Goal: Find specific page/section: Find specific page/section

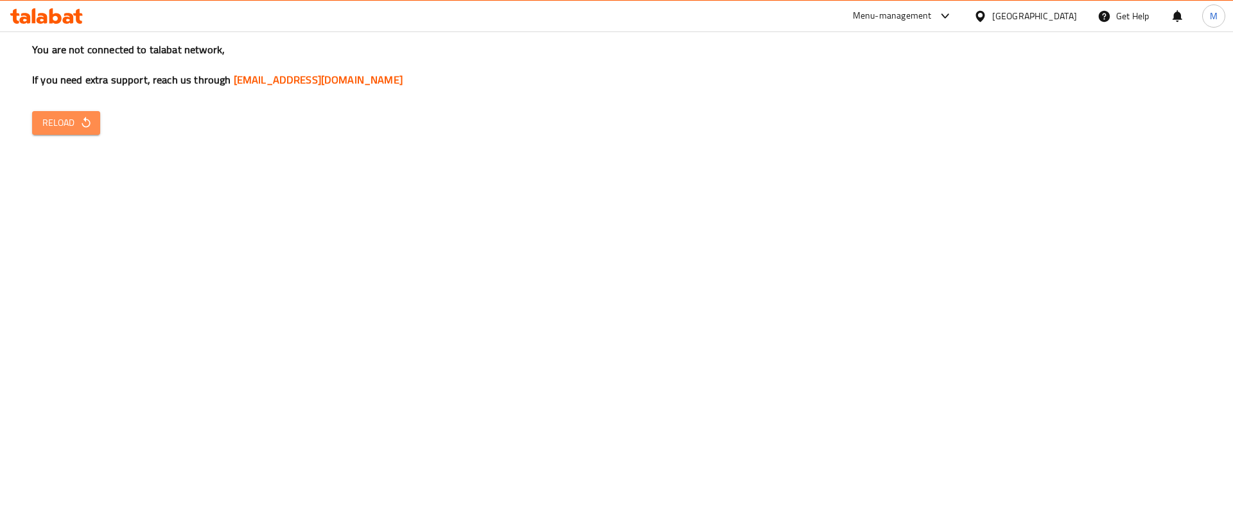
click at [73, 123] on span "Reload" at bounding box center [66, 123] width 48 height 16
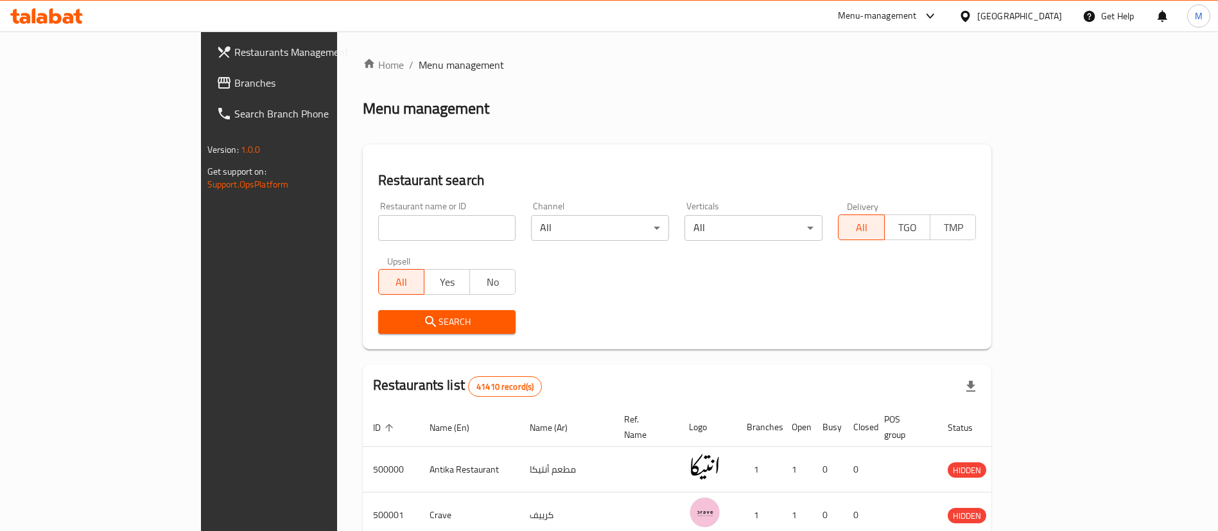
paste input "691150"
click at [445, 229] on input "search" at bounding box center [447, 228] width 138 height 26
type input "691150"
click button "Search" at bounding box center [447, 322] width 138 height 24
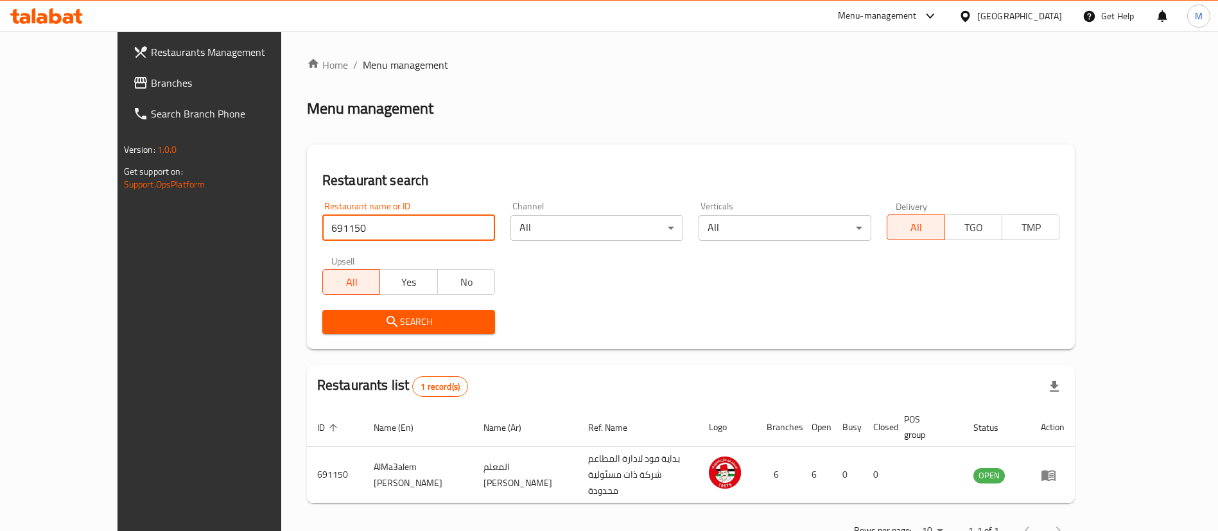
scroll to position [17, 0]
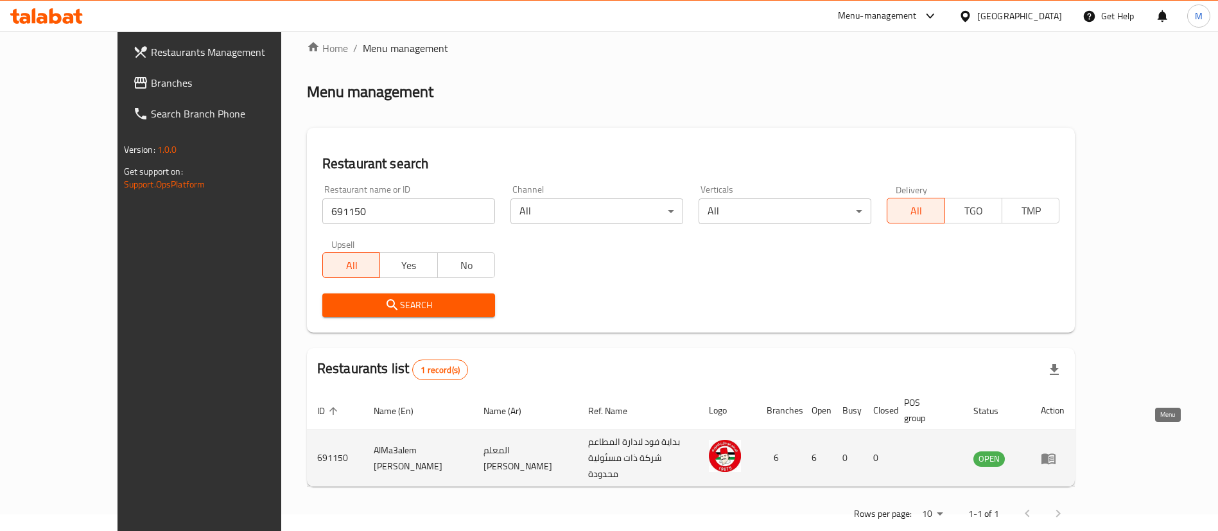
click at [1053, 456] on icon "enhanced table" at bounding box center [1051, 458] width 4 height 5
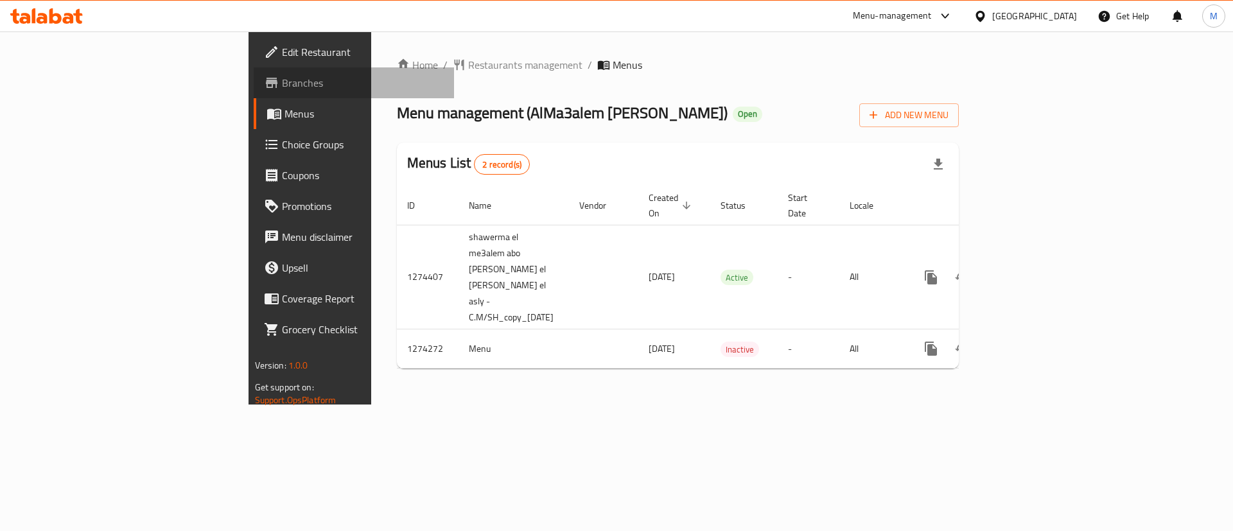
click at [282, 85] on span "Branches" at bounding box center [363, 82] width 162 height 15
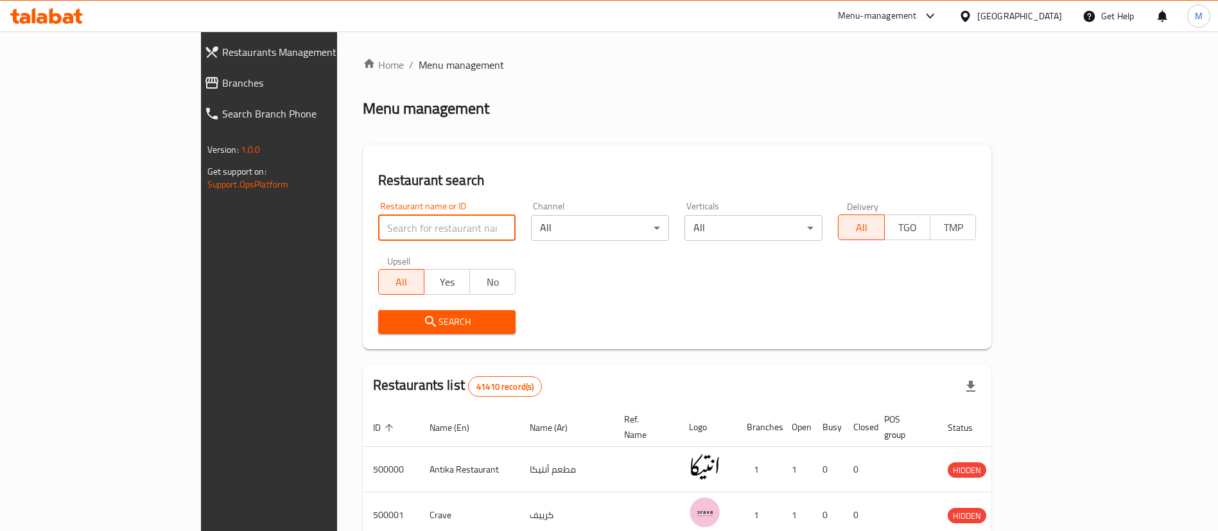
click at [378, 225] on input "search" at bounding box center [447, 228] width 138 height 26
type input "lychee"
click button "Search" at bounding box center [447, 322] width 138 height 24
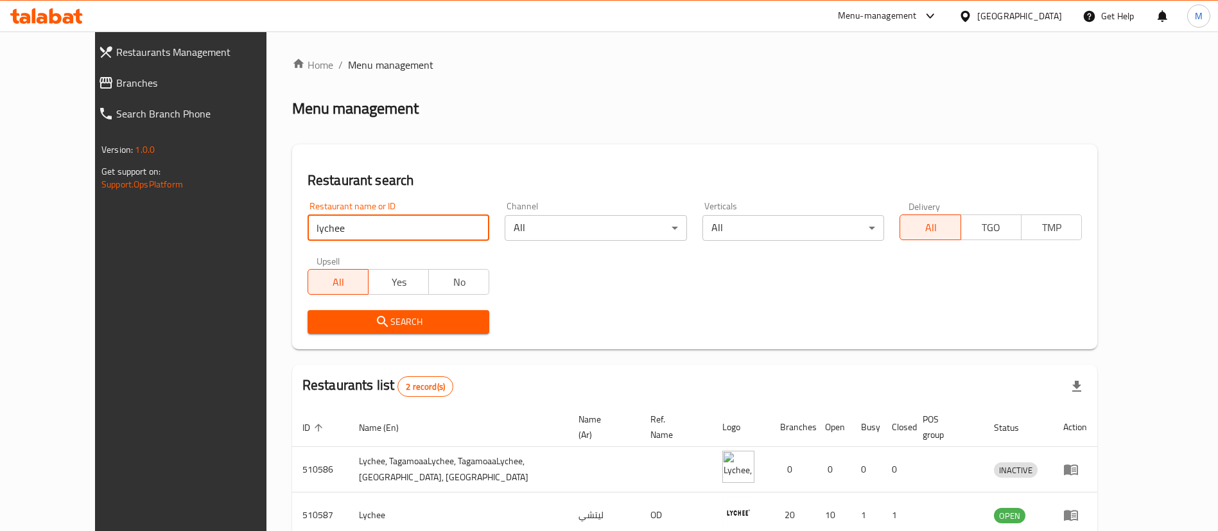
scroll to position [62, 0]
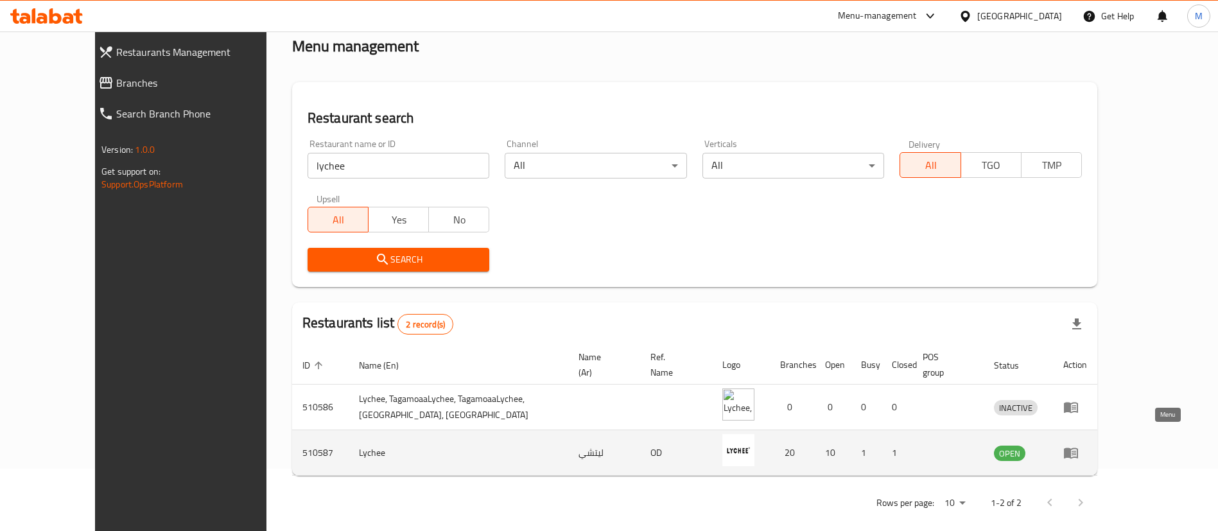
click at [1079, 445] on icon "enhanced table" at bounding box center [1070, 452] width 15 height 15
